Goal: Check status

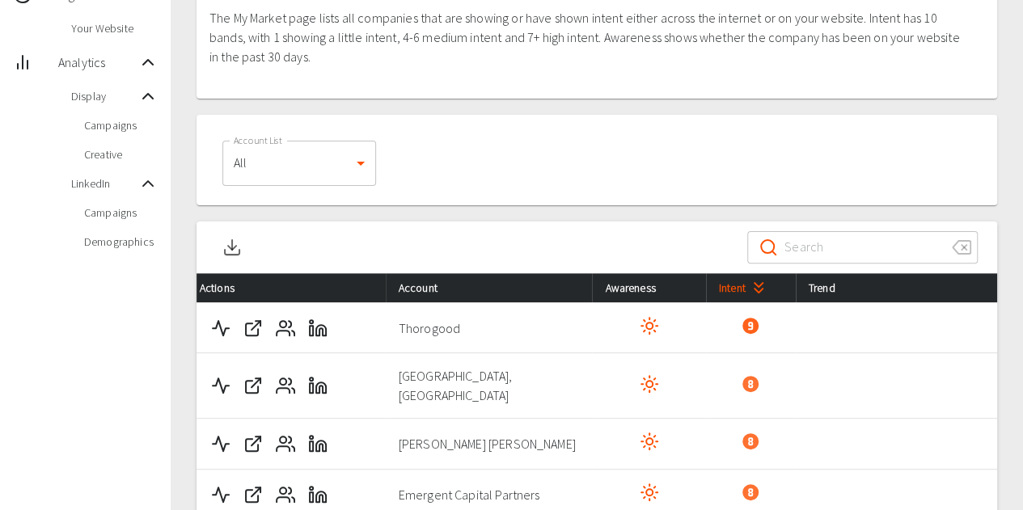
scroll to position [108, 0]
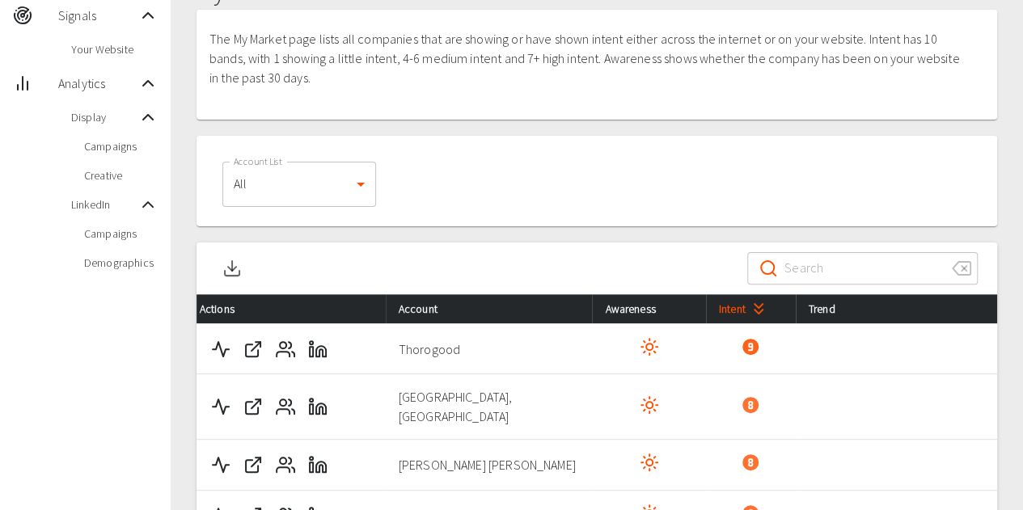
click at [86, 175] on span "Creative" at bounding box center [121, 175] width 74 height 16
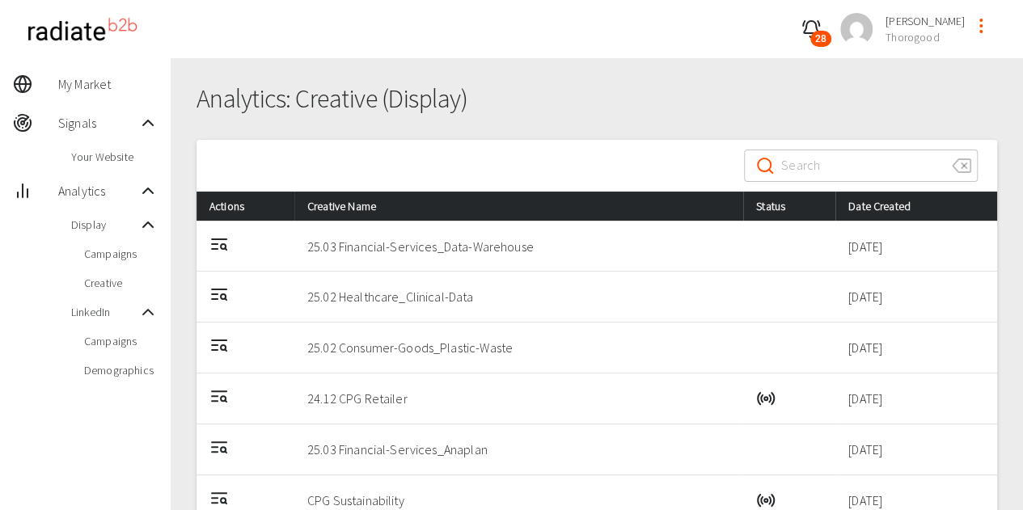
click at [99, 250] on span "Campaigns" at bounding box center [121, 254] width 74 height 16
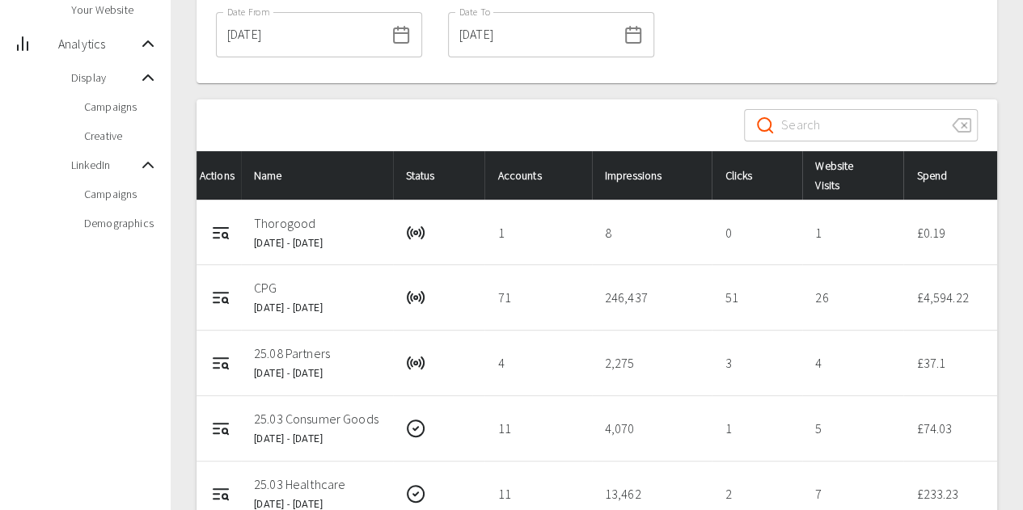
scroll to position [162, 0]
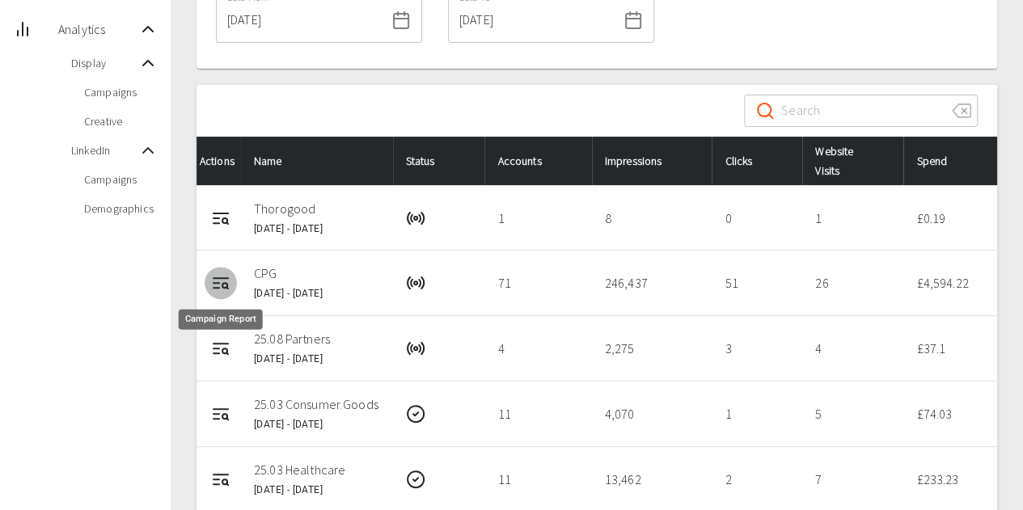
click at [222, 289] on icon "Campaign Report" at bounding box center [220, 282] width 19 height 19
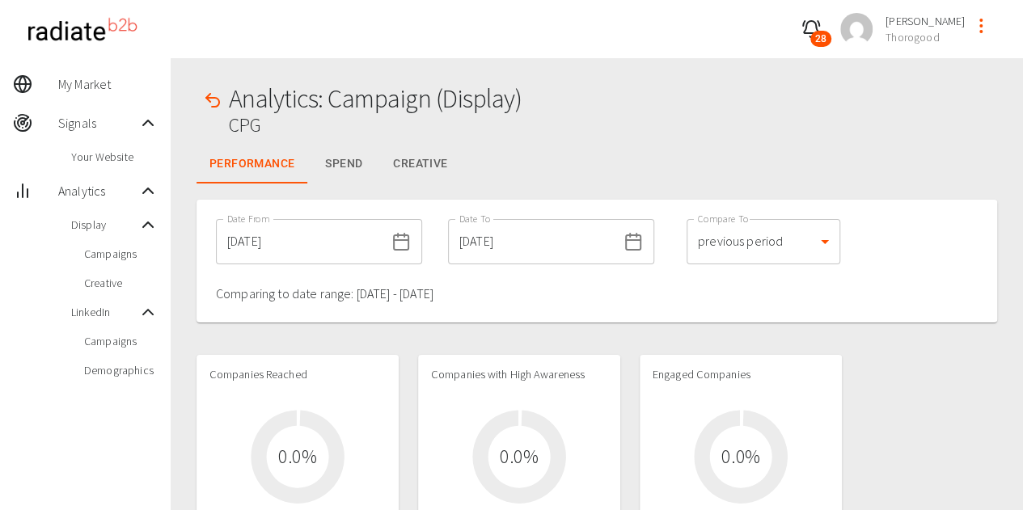
click at [487, 252] on input "[DATE]" at bounding box center [532, 241] width 169 height 45
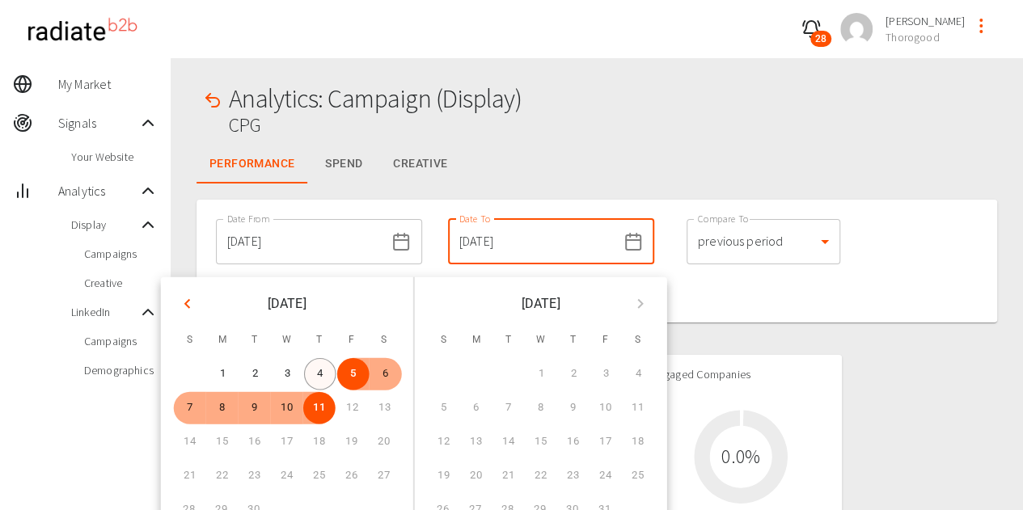
click at [319, 373] on button "4" at bounding box center [319, 374] width 32 height 32
type input "[DATE]"
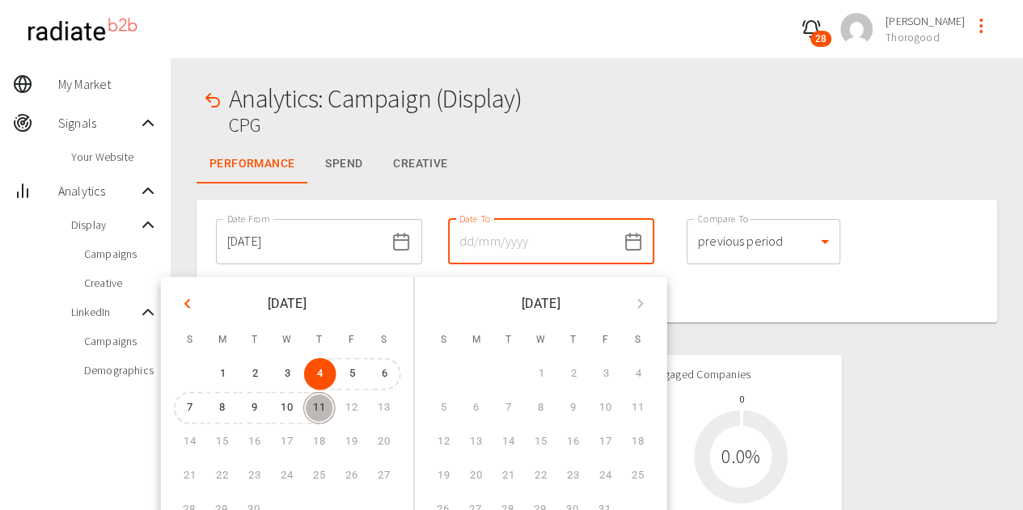
click at [325, 402] on button "11" at bounding box center [319, 408] width 32 height 32
type input "[DATE]"
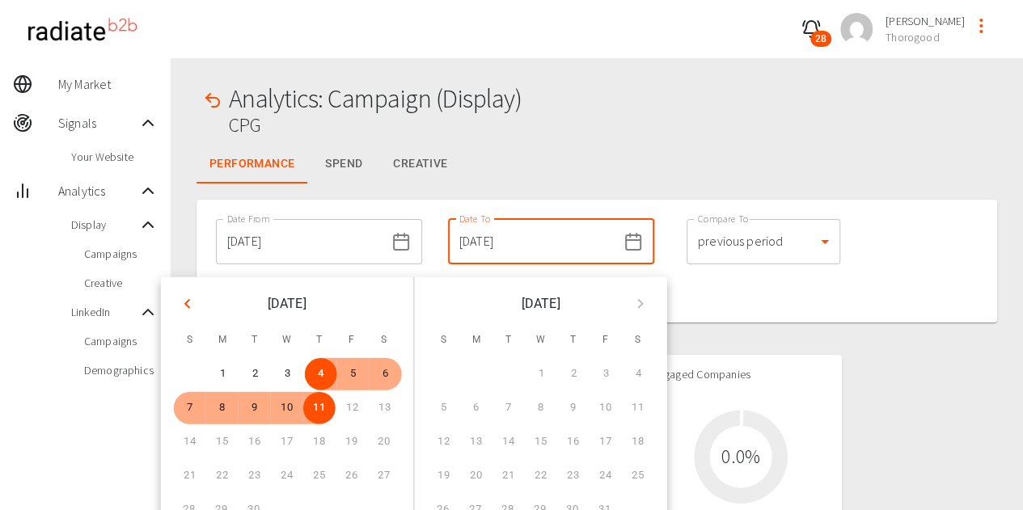
click at [872, 250] on div "Date From [DATE] Date From Date To [DATE] Date To Compare To previous period 1 …" at bounding box center [597, 261] width 801 height 123
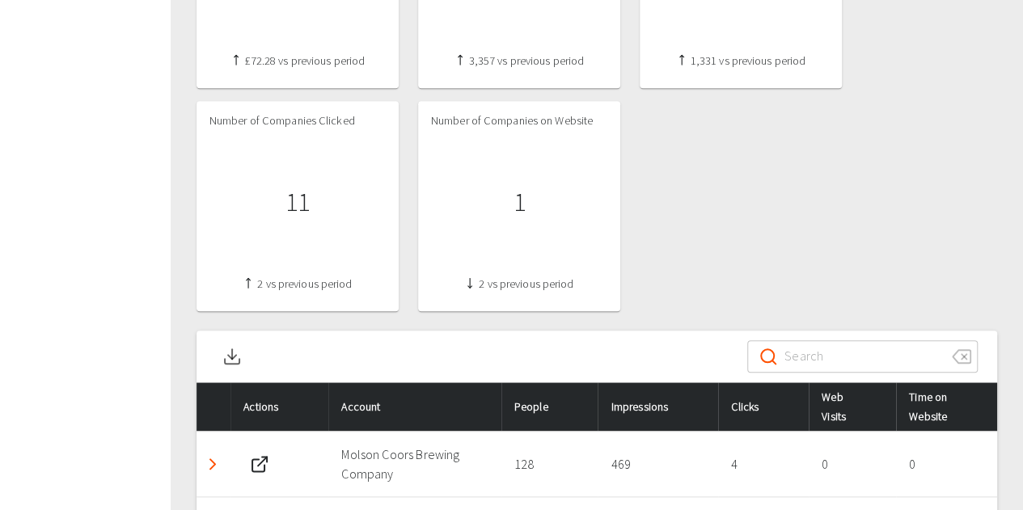
scroll to position [890, 0]
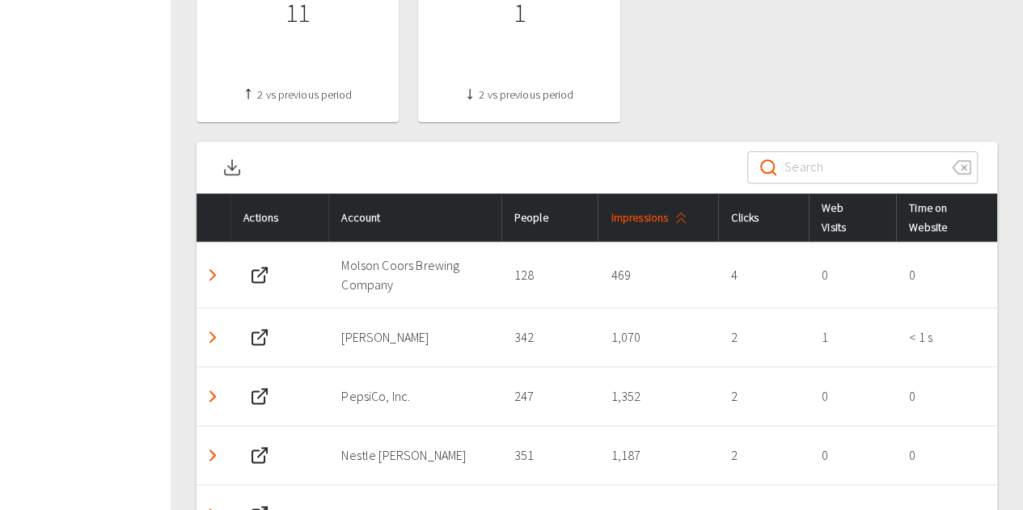
click at [650, 211] on span "Impressions" at bounding box center [652, 217] width 83 height 19
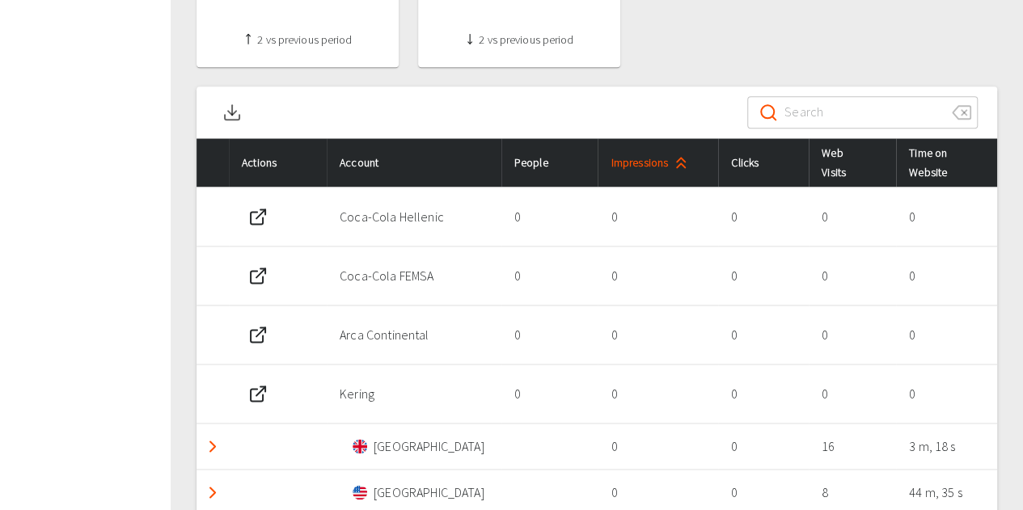
scroll to position [970, 0]
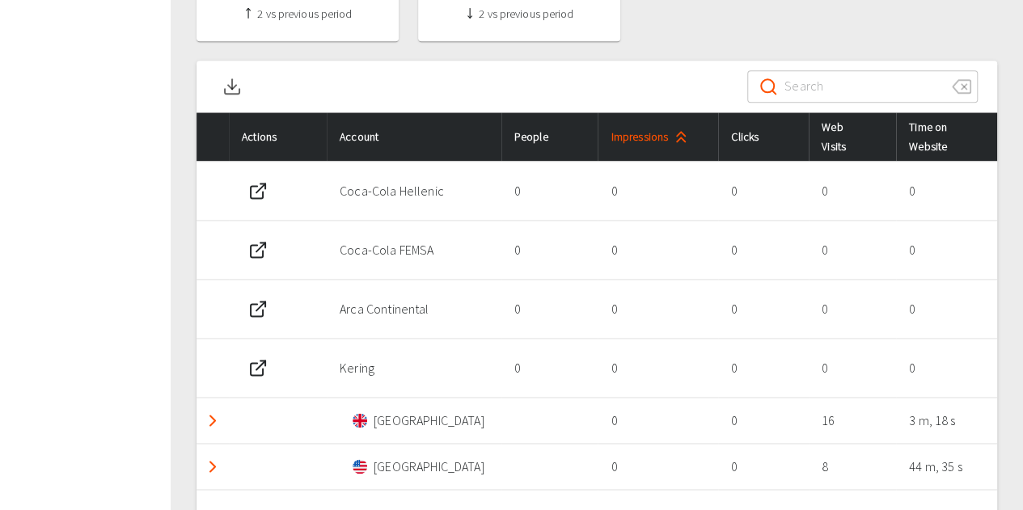
click at [665, 137] on span "Impressions" at bounding box center [652, 136] width 83 height 19
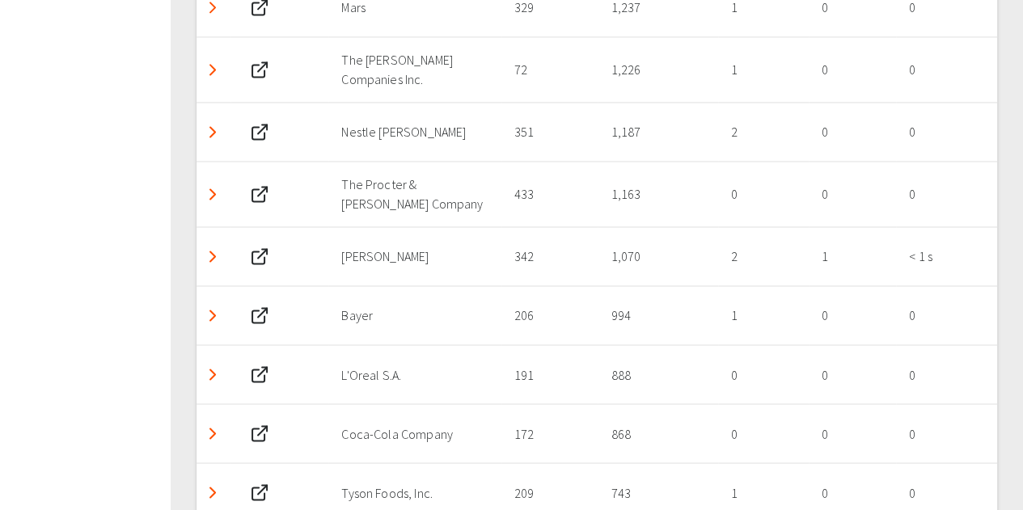
scroll to position [1290, 0]
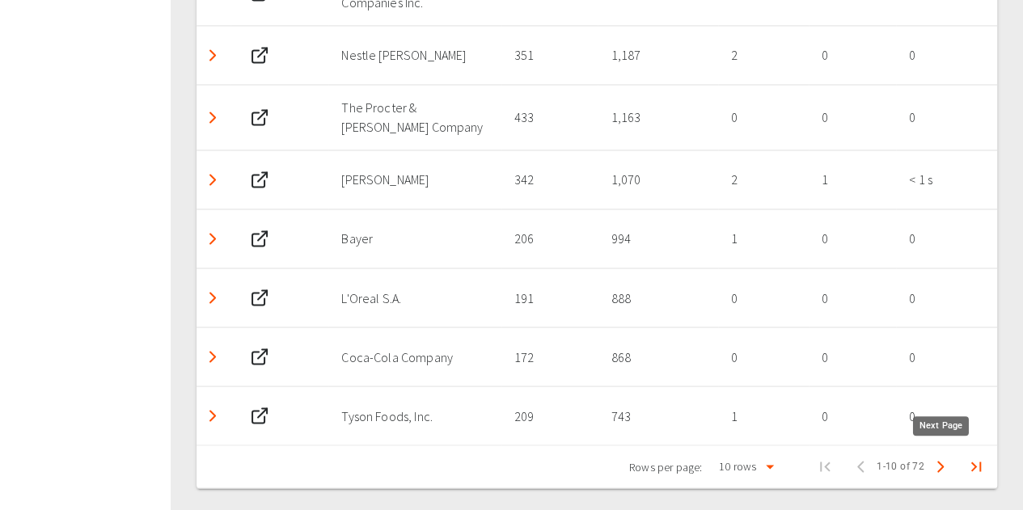
click at [933, 465] on icon "Next Page" at bounding box center [940, 466] width 19 height 19
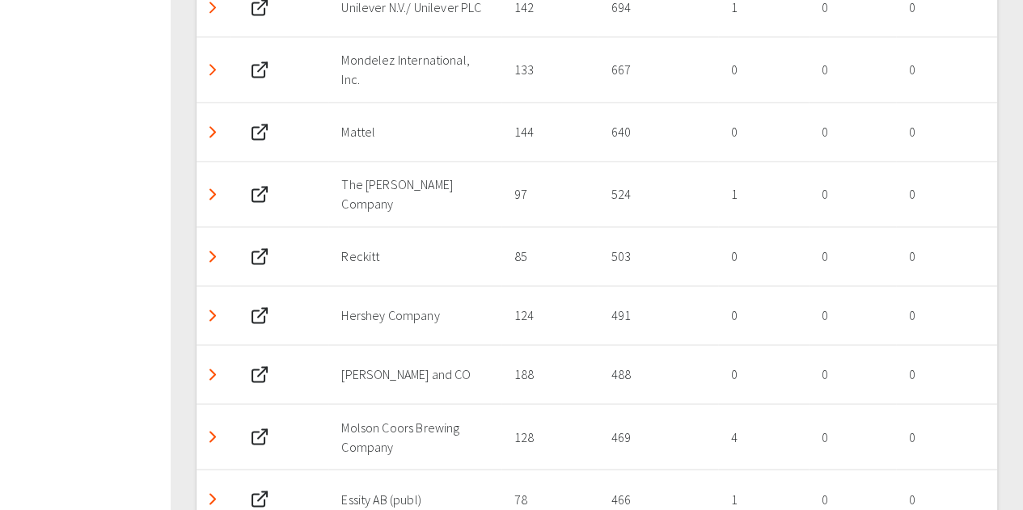
scroll to position [1203, 0]
